Goal: Communication & Community: Answer question/provide support

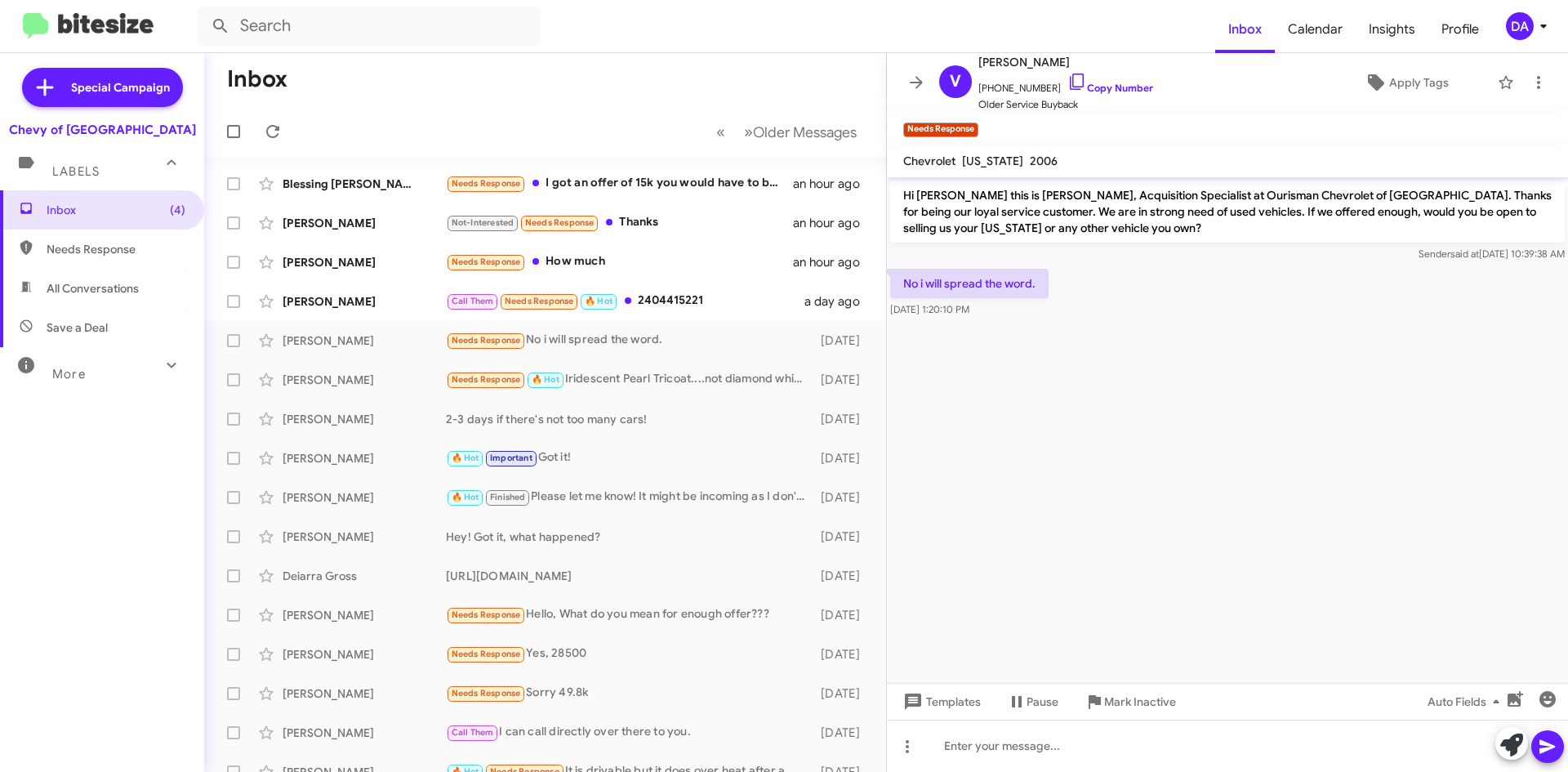
click at [81, 472] on div "Inbox (4) Needs Response All Conversations Save a Deal More Important 🔥 Hot App…" at bounding box center [102, 421] width 204 height 463
click at [276, 128] on icon at bounding box center [272, 131] width 13 height 13
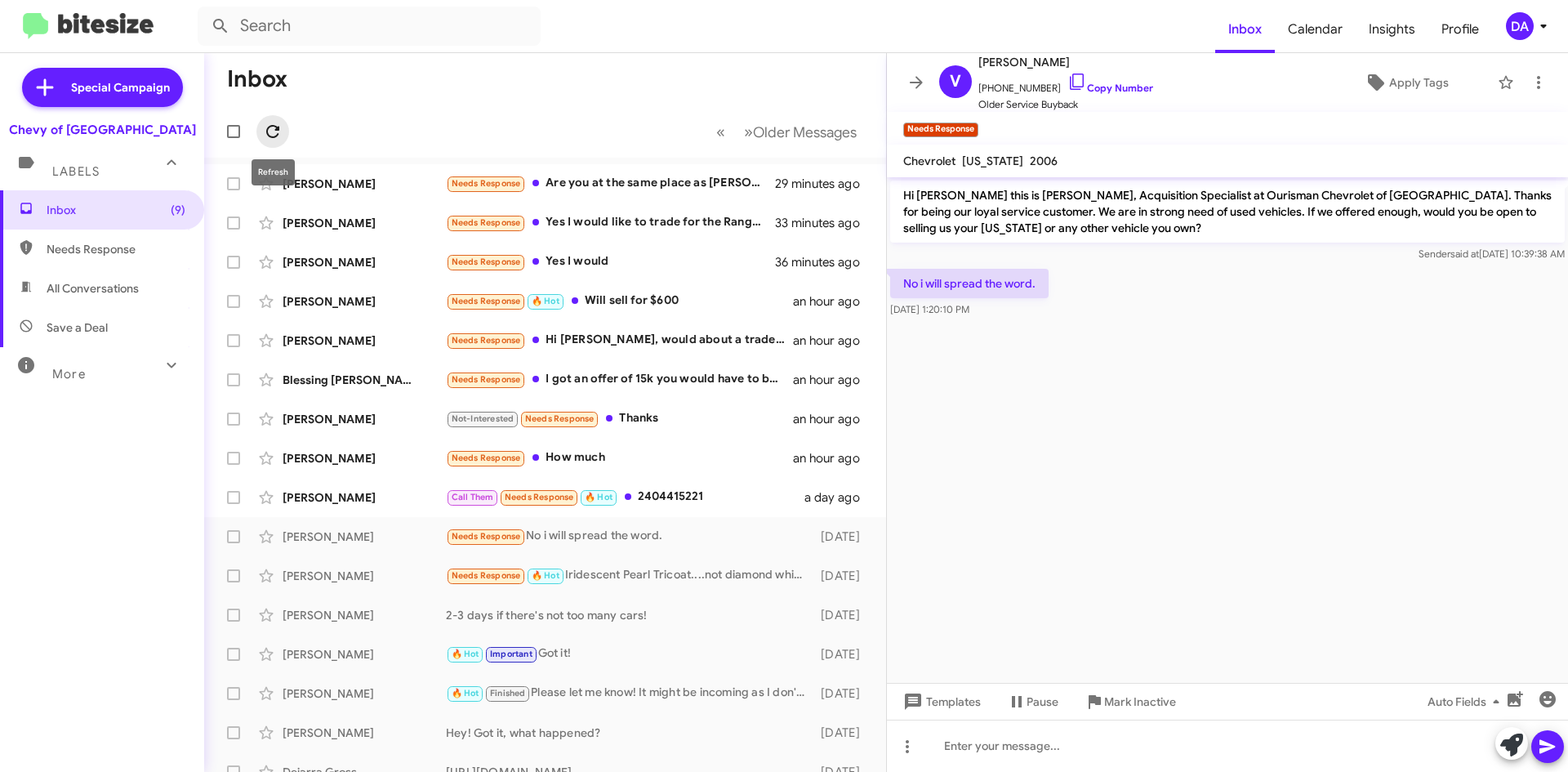
click at [283, 130] on span at bounding box center [272, 131] width 33 height 19
click at [681, 503] on div "Call Them Needs Response 🔥 Hot 2404415221" at bounding box center [627, 497] width 362 height 18
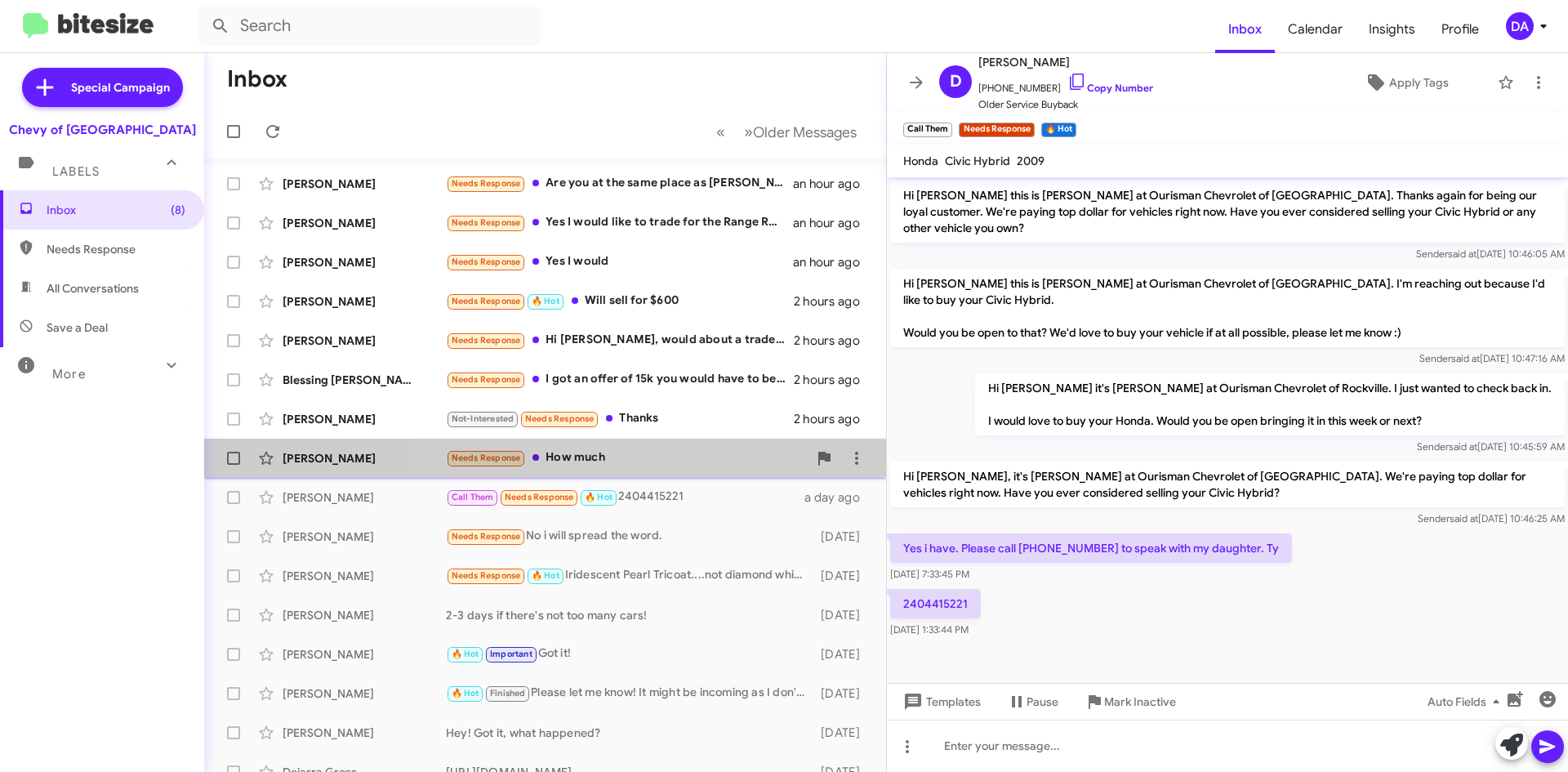
click at [665, 462] on div "Needs Response How much" at bounding box center [627, 457] width 362 height 18
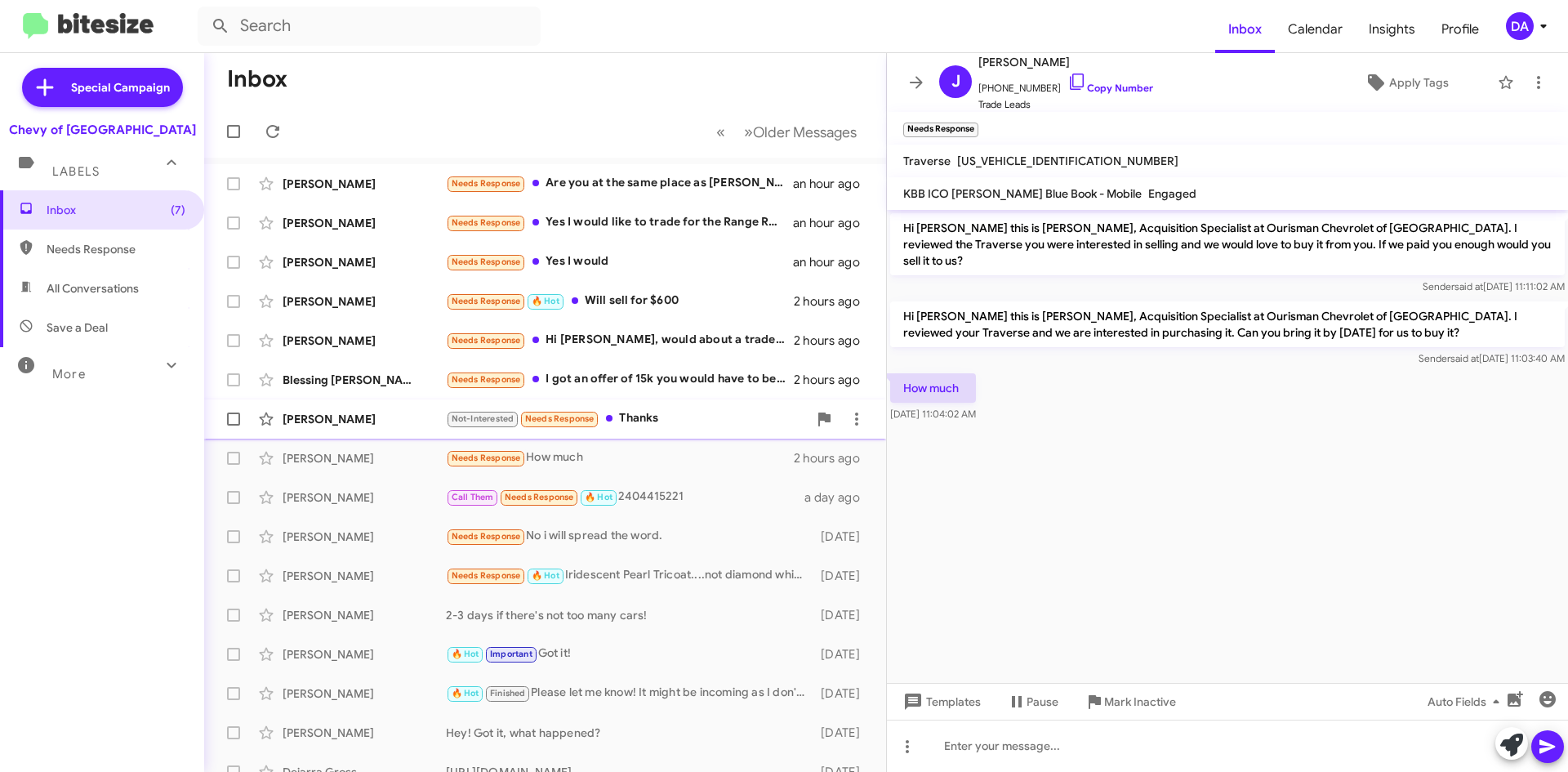
click at [673, 430] on div "[PERSON_NAME] Not-Interested Needs Response Thanks 2 hours ago" at bounding box center [545, 419] width 656 height 33
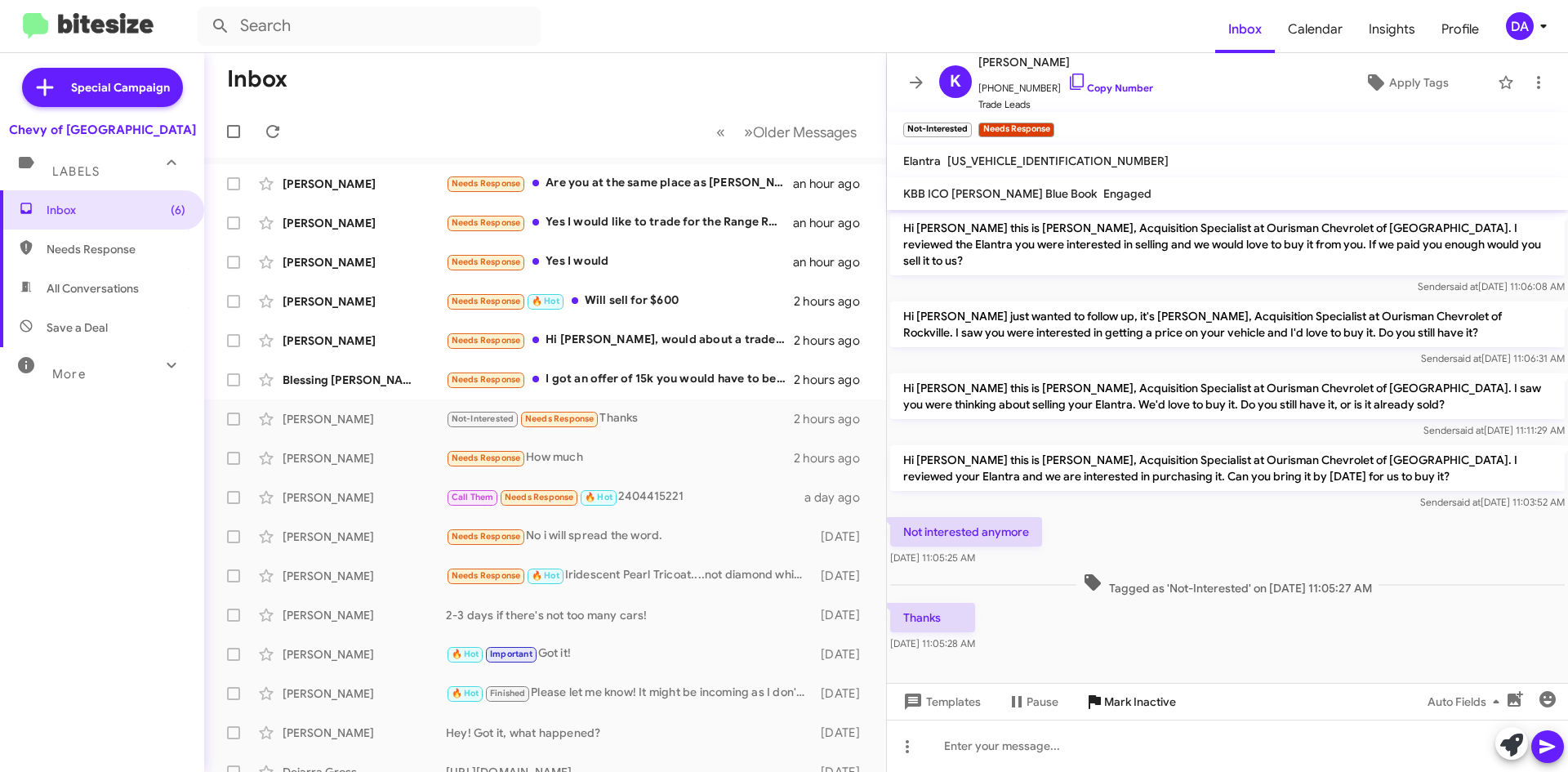
click at [1139, 709] on span "Mark Inactive" at bounding box center [1140, 701] width 72 height 29
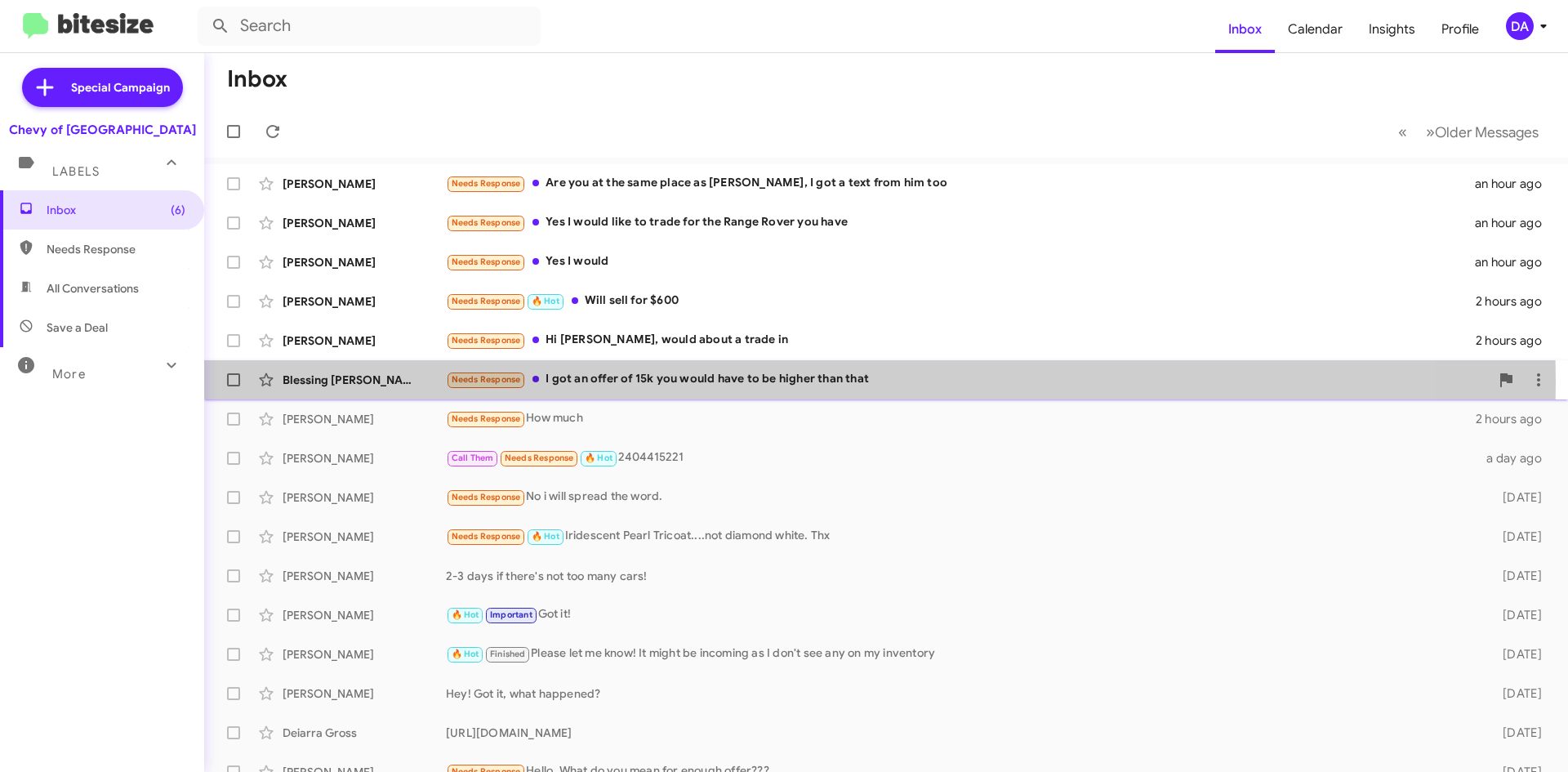
click at [665, 382] on div "Needs Response I got an offer of 15k you would have to be higher than that" at bounding box center [967, 379] width 1043 height 18
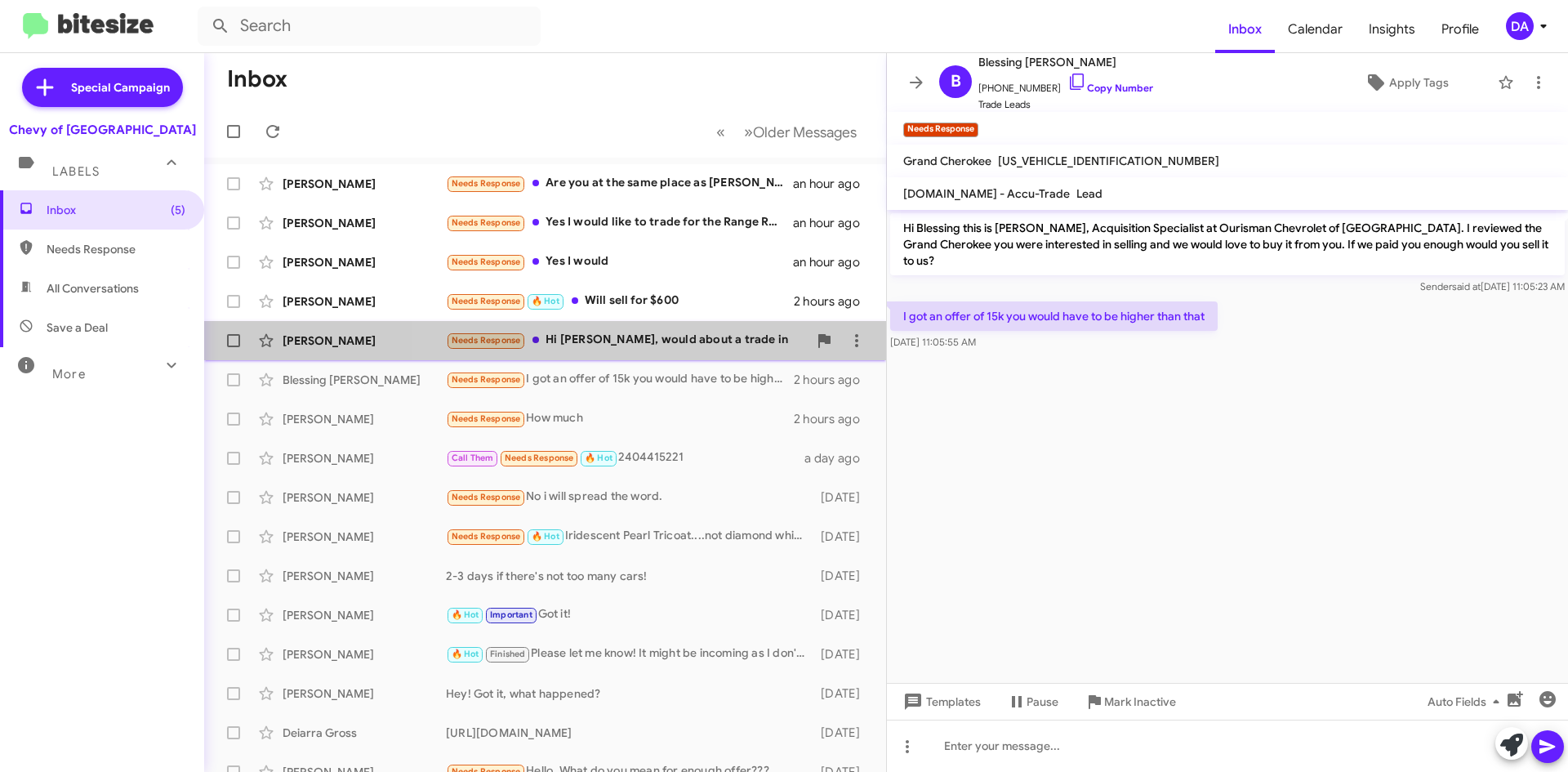
click at [652, 341] on div "Needs Response Hi [PERSON_NAME], would about a trade in" at bounding box center [627, 339] width 362 height 18
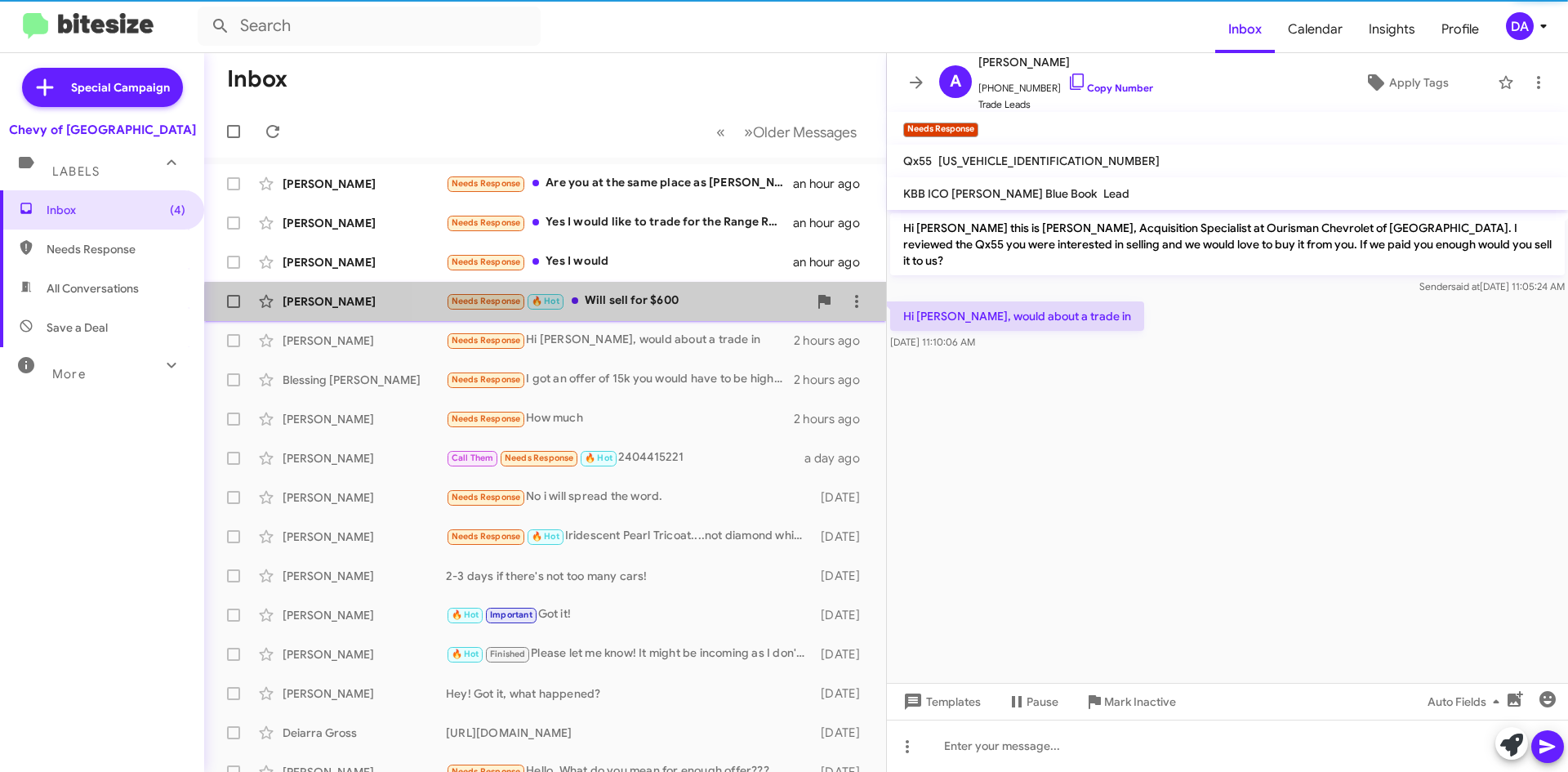
click at [680, 312] on div "[PERSON_NAME] Needs Response 🔥 Hot Will sell for $600 2 hours ago" at bounding box center [545, 301] width 656 height 33
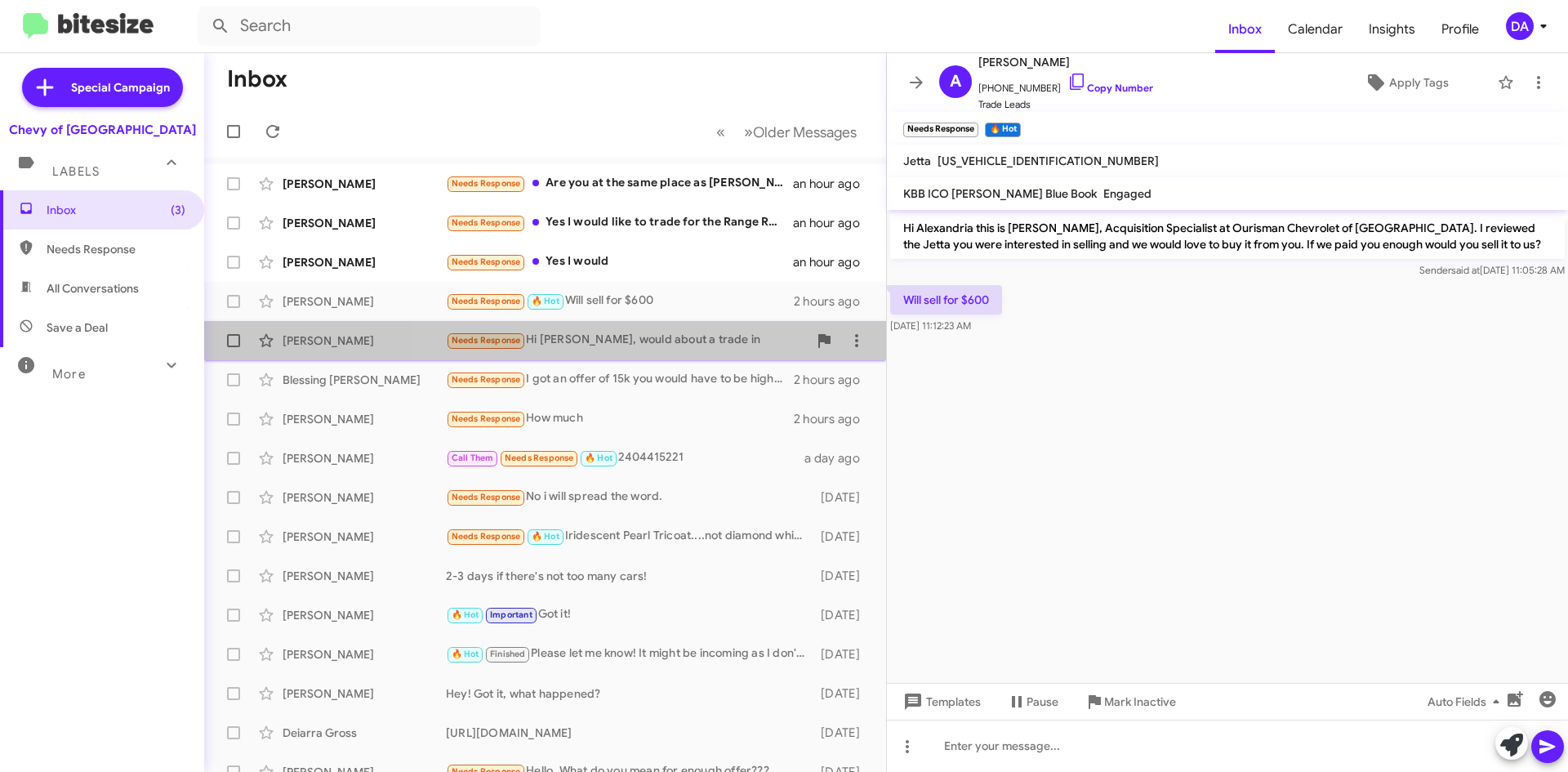
click at [674, 341] on div "Needs Response Hi [PERSON_NAME], would about a trade in" at bounding box center [627, 339] width 362 height 18
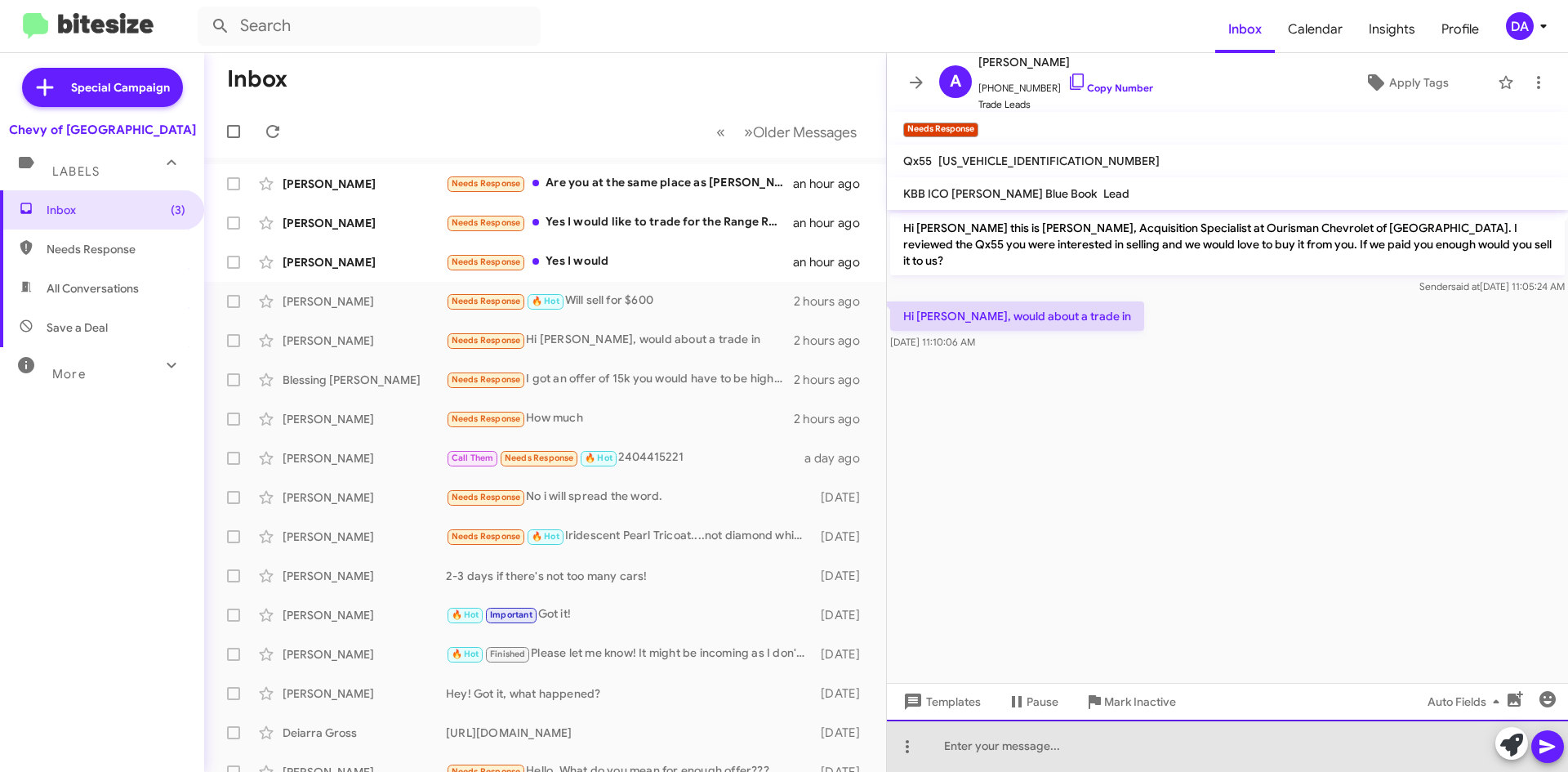
click at [1105, 747] on div at bounding box center [1227, 746] width 681 height 52
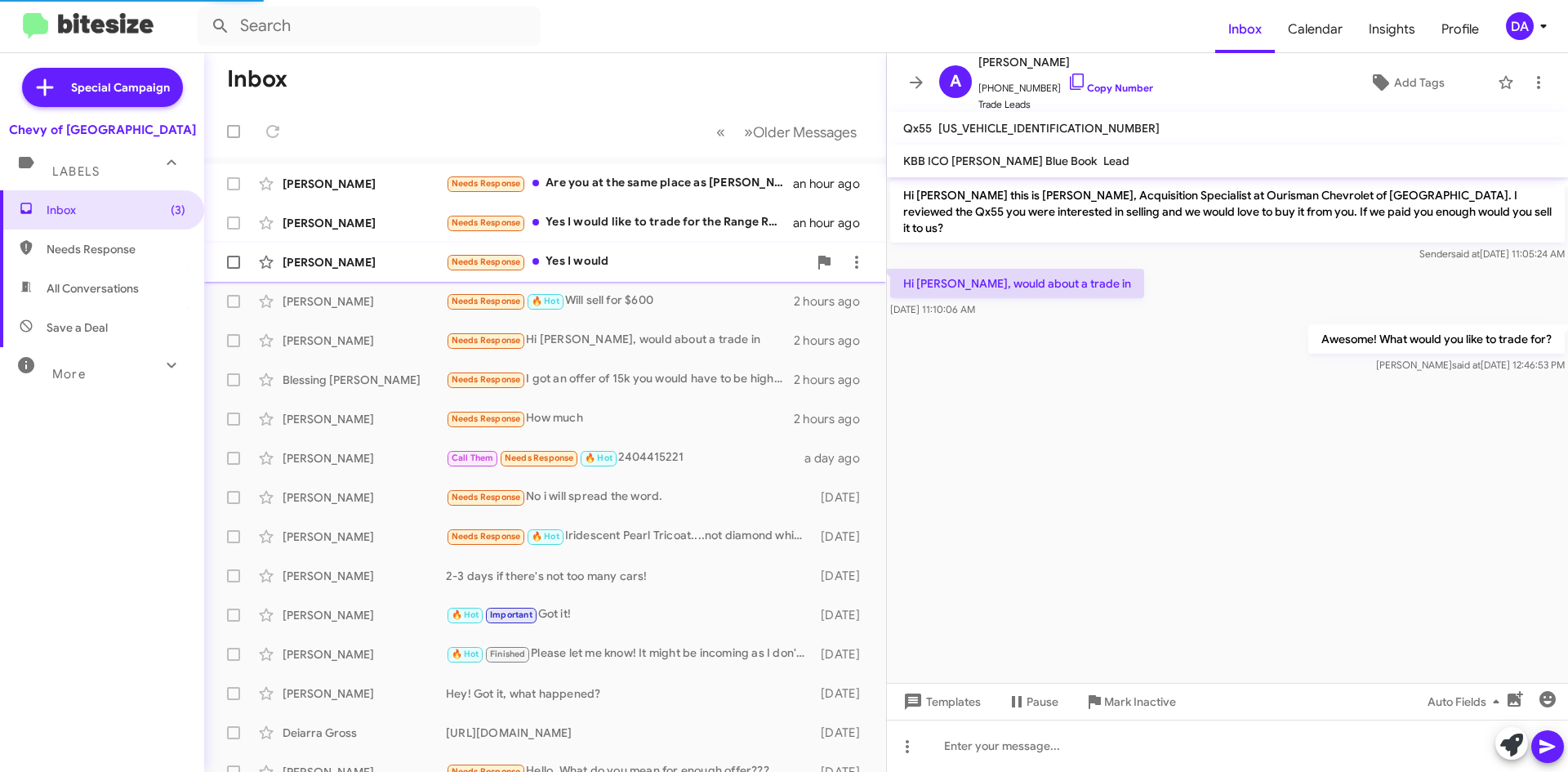
click at [638, 262] on div "Needs Response Yes I would" at bounding box center [627, 261] width 362 height 18
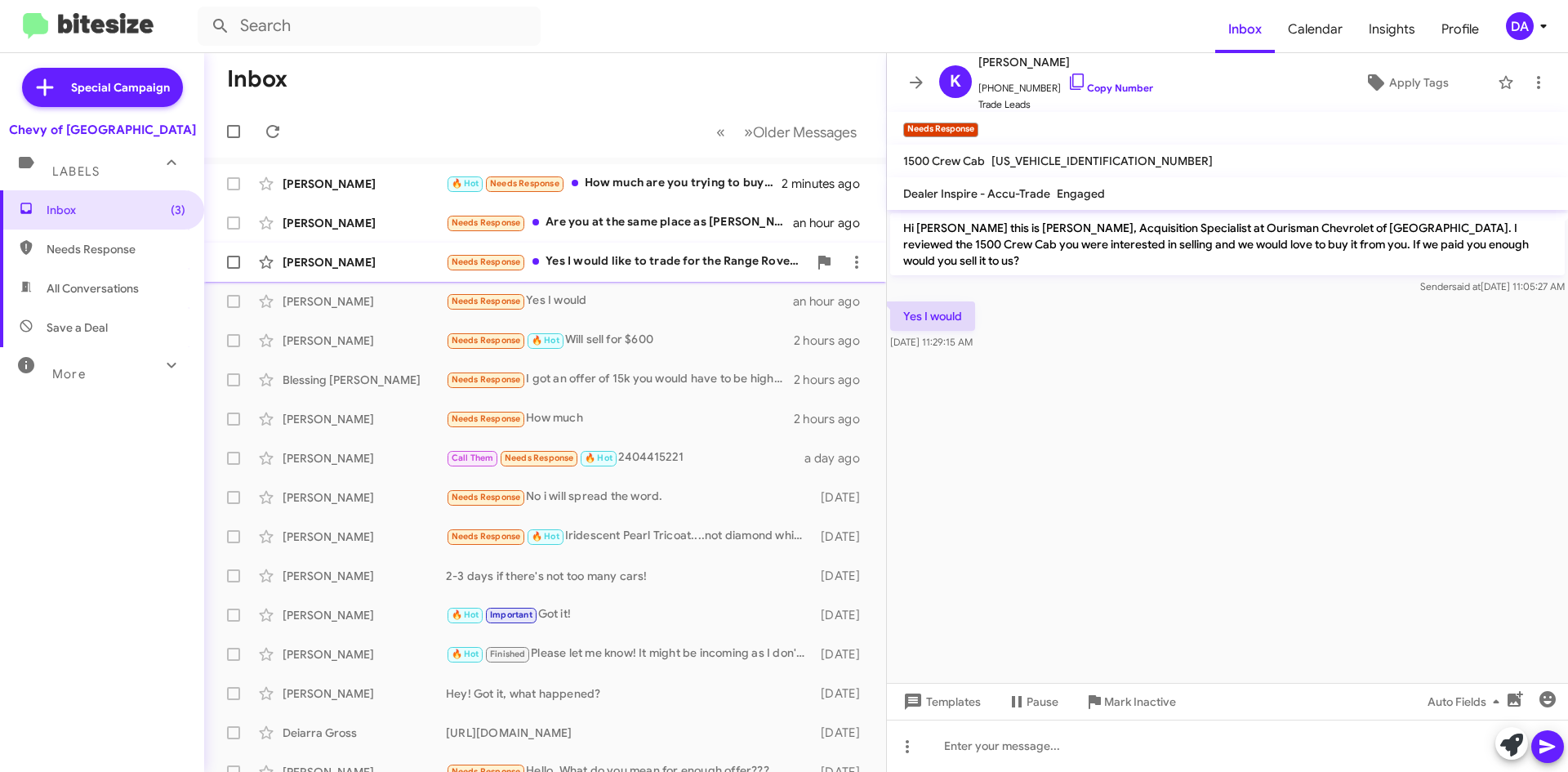
click at [623, 266] on div "Needs Response Yes I would like to trade for the Range Rover you have" at bounding box center [627, 261] width 362 height 18
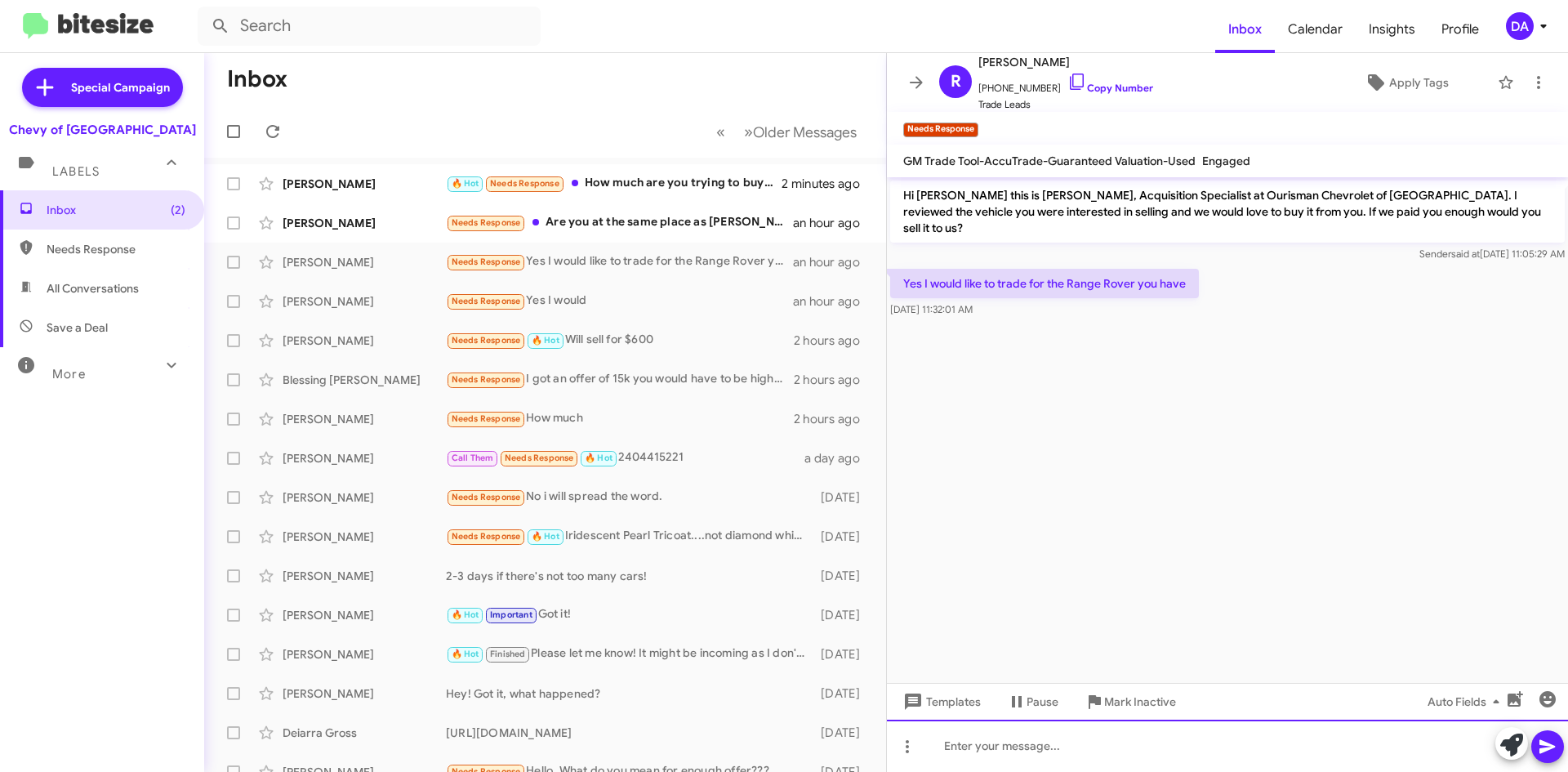
click at [1064, 721] on div at bounding box center [1227, 746] width 681 height 52
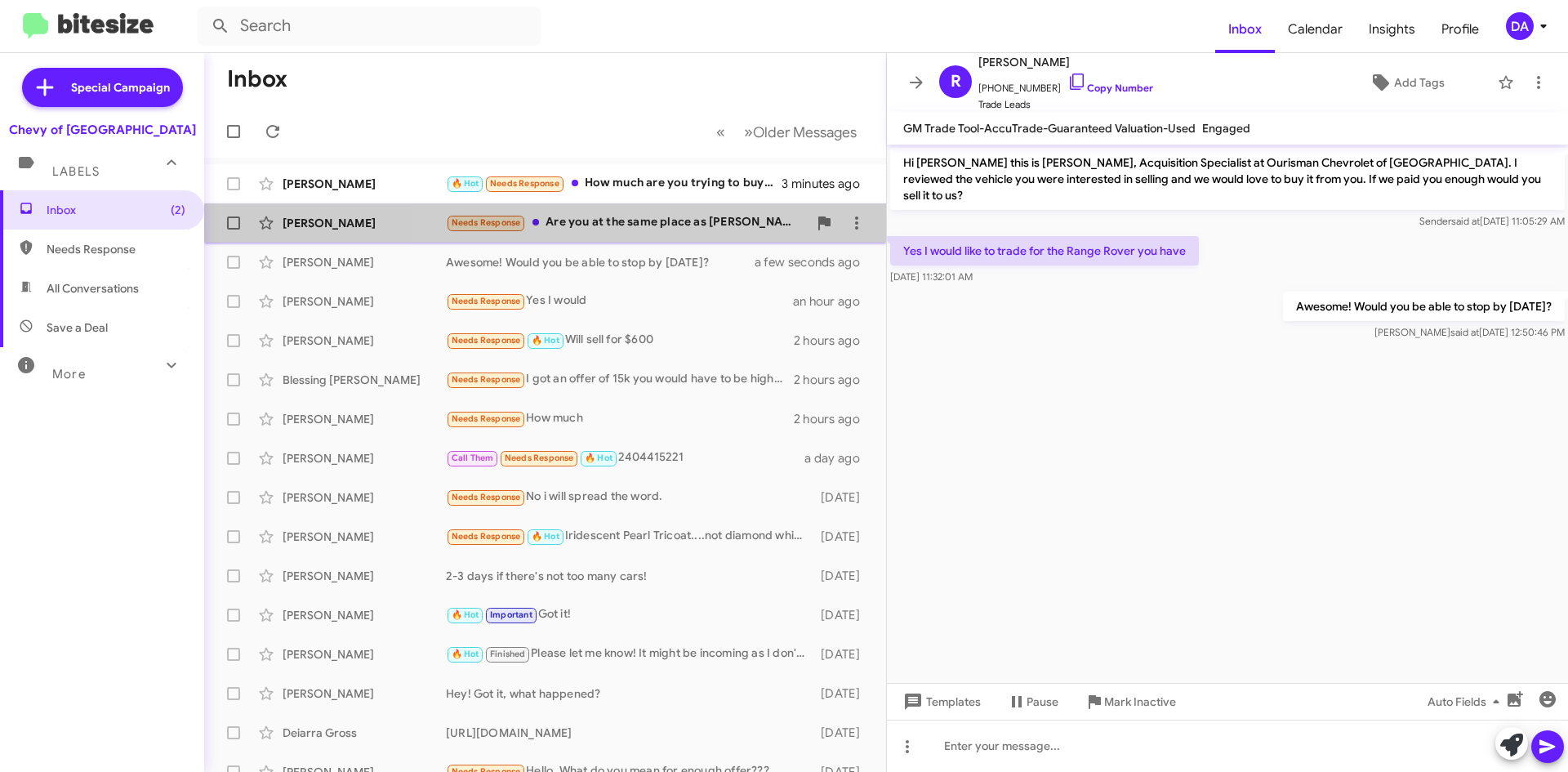
click at [693, 225] on div "Needs Response Are you at the same place as [PERSON_NAME], I got a text from hi…" at bounding box center [627, 222] width 362 height 18
